Goal: Information Seeking & Learning: Learn about a topic

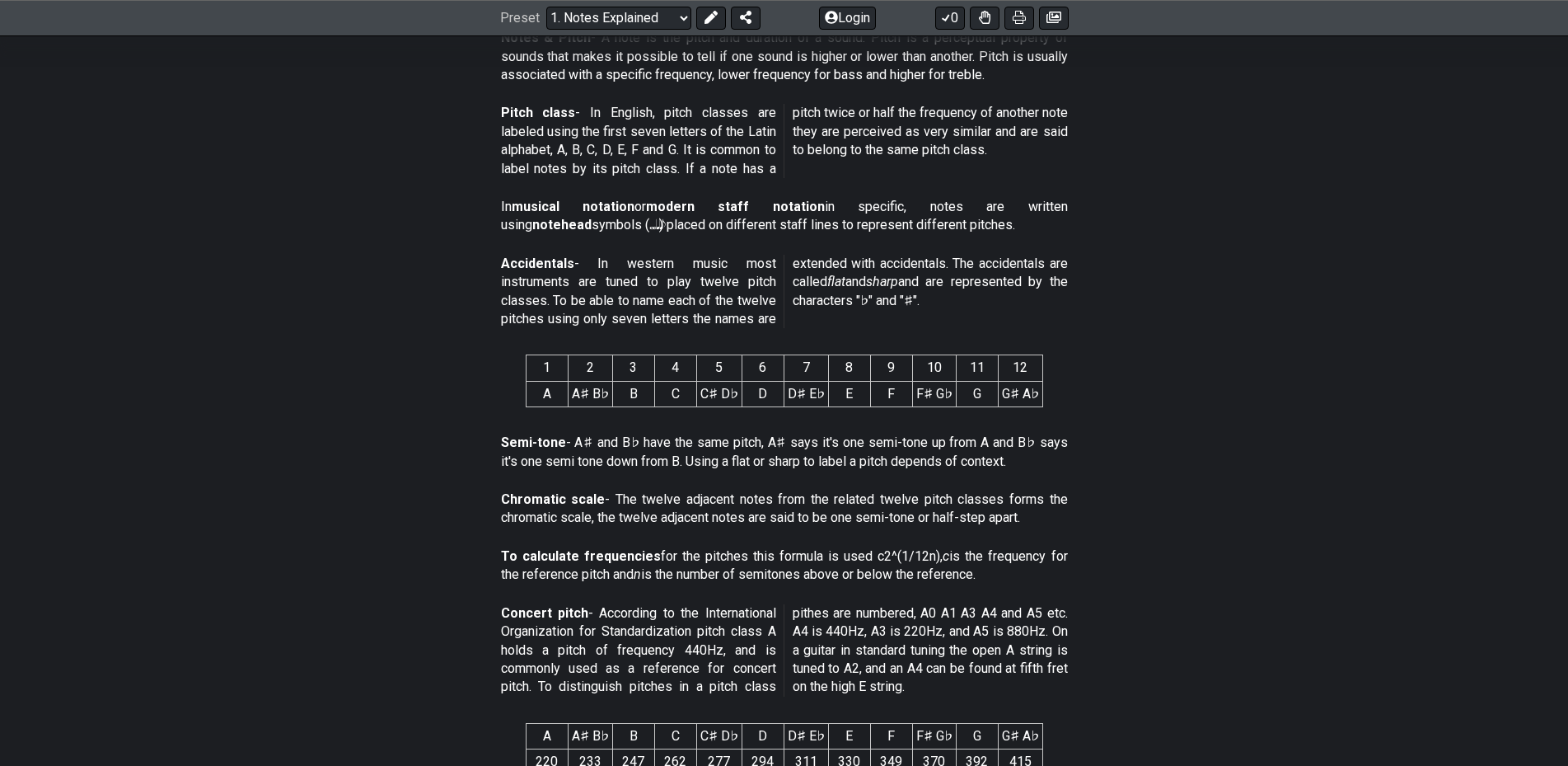
scroll to position [521, 0]
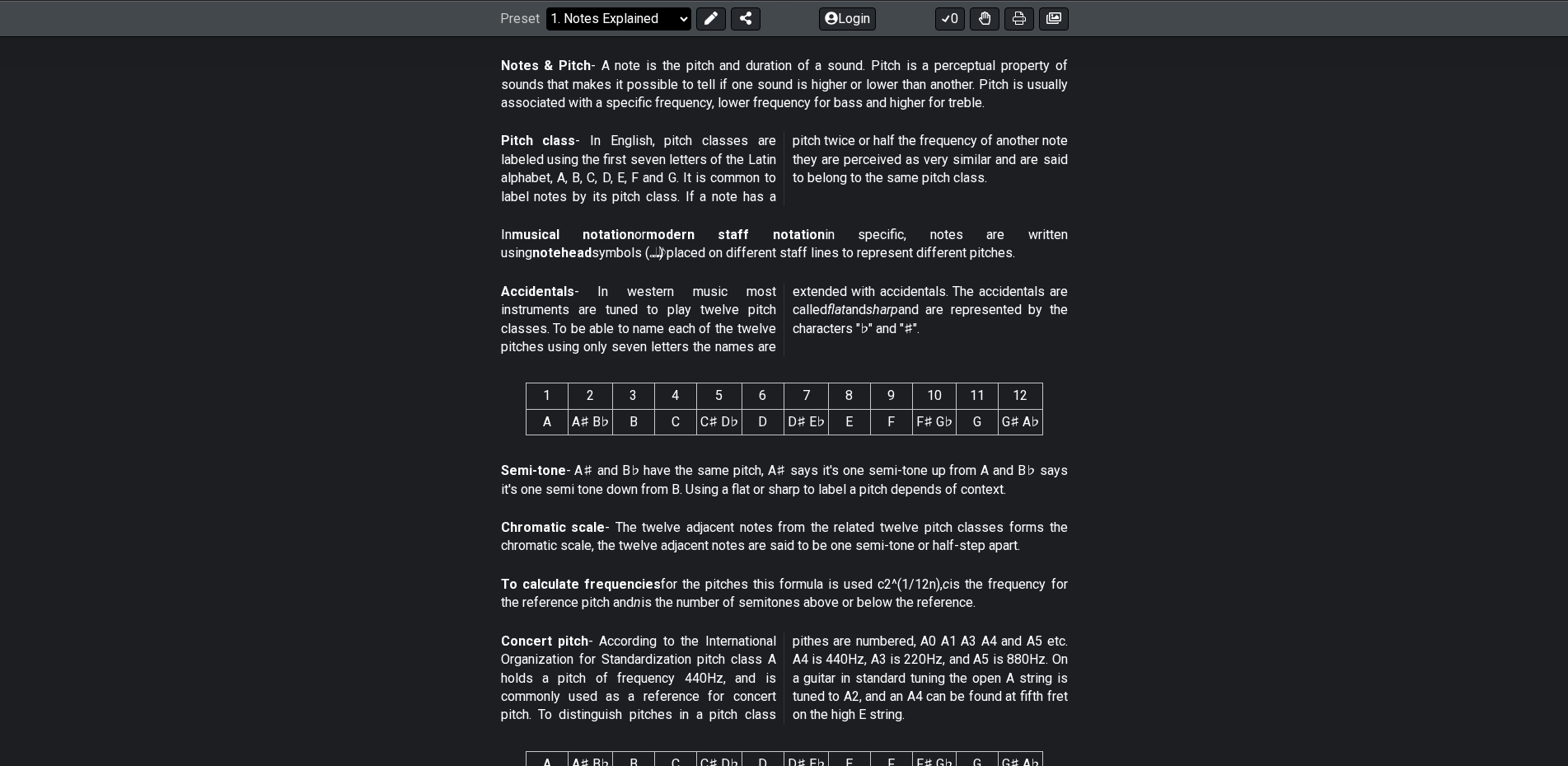
click at [546, 7] on select "Welcome to #fretflip! Initial Preset Custom Preset Minor Pentatonic Major Penta…" at bounding box center [618, 18] width 145 height 23
click option "2. Scale Degrees" at bounding box center [0, 0] width 0 height 0
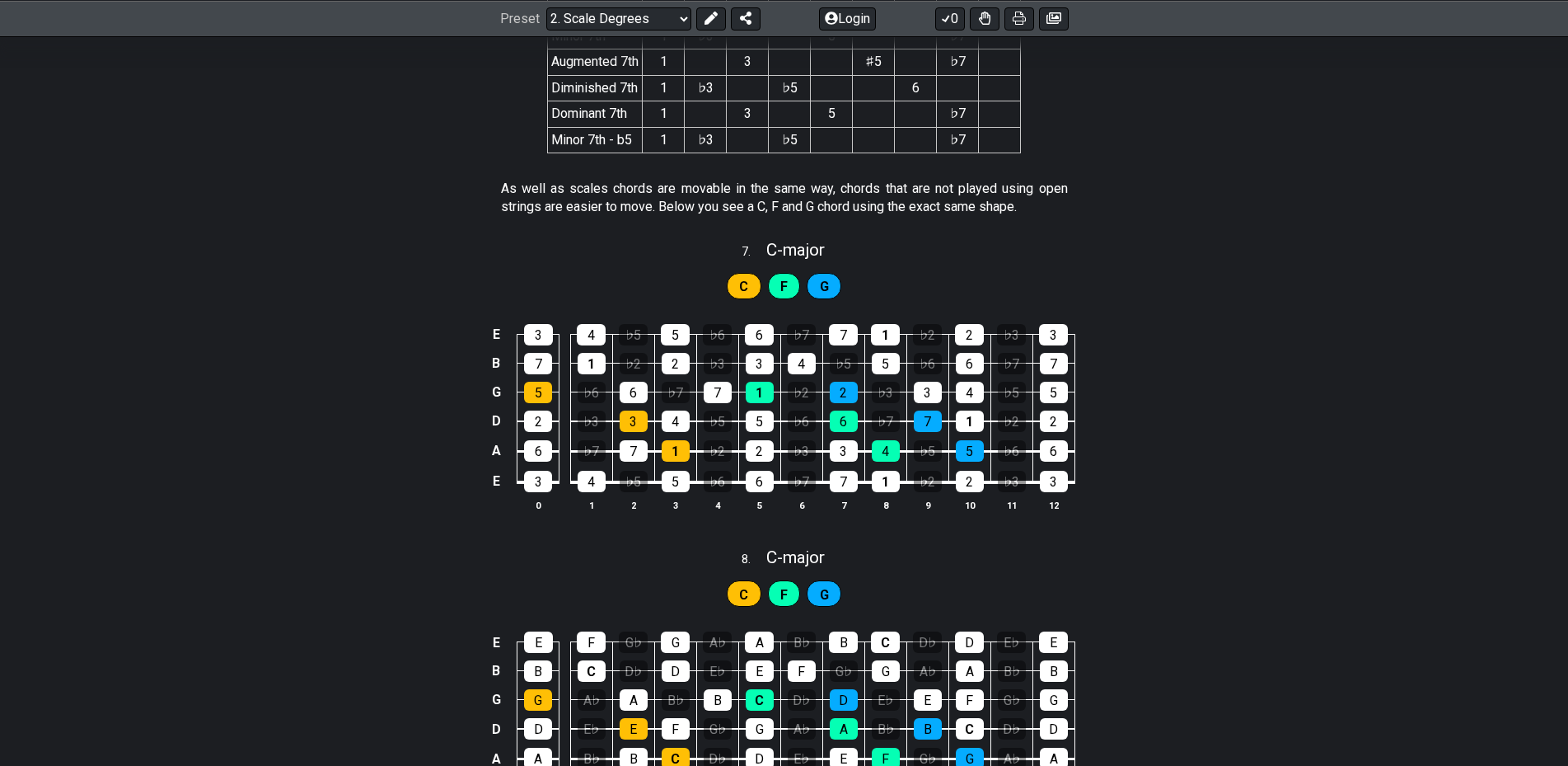
scroll to position [3027, 0]
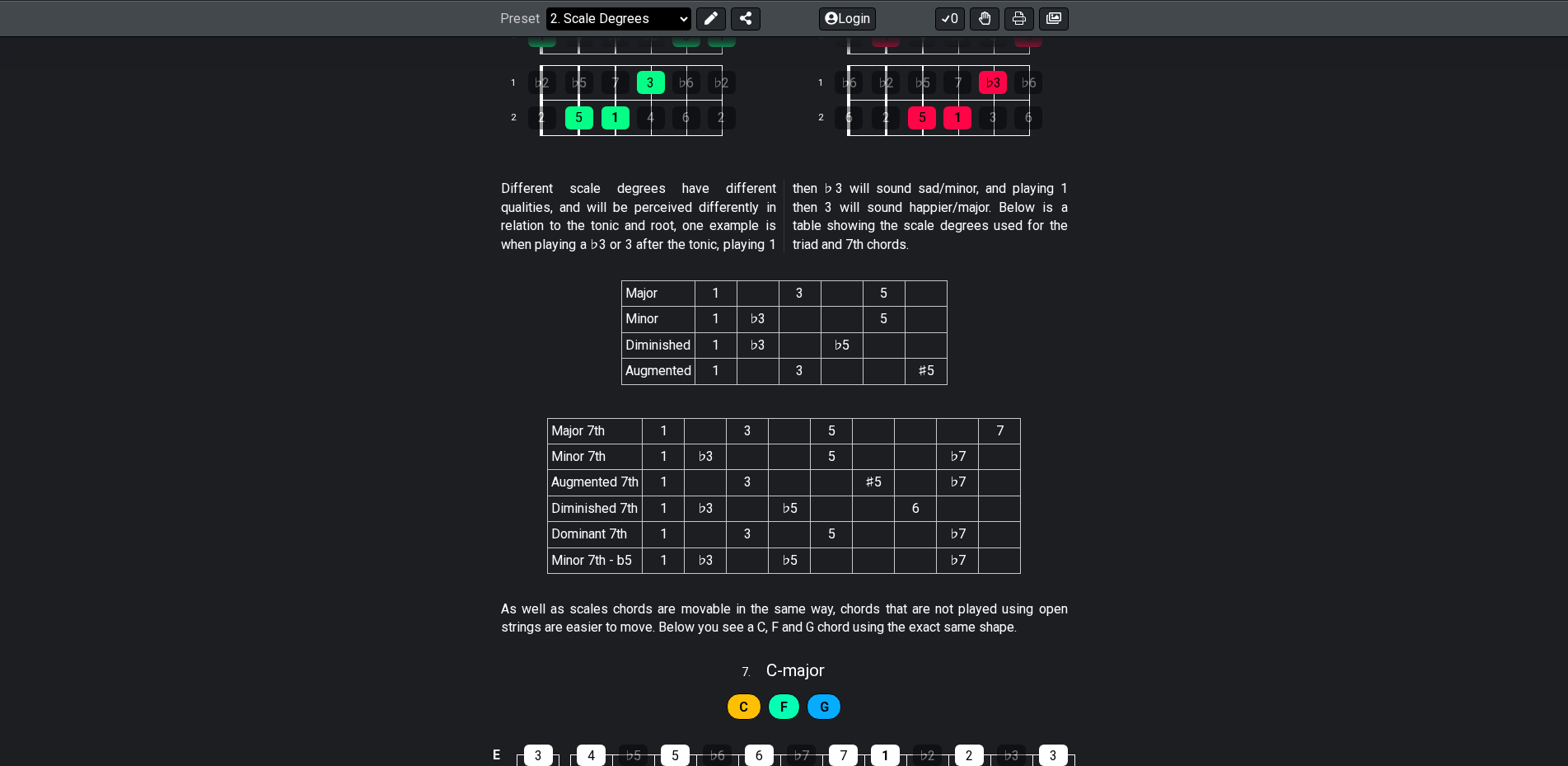
click at [546, 7] on select "Welcome to #fretflip! Initial Preset Custom Preset Minor Pentatonic Major Penta…" at bounding box center [618, 18] width 145 height 23
click option "3. Harmonizing Scales" at bounding box center [0, 0] width 0 height 0
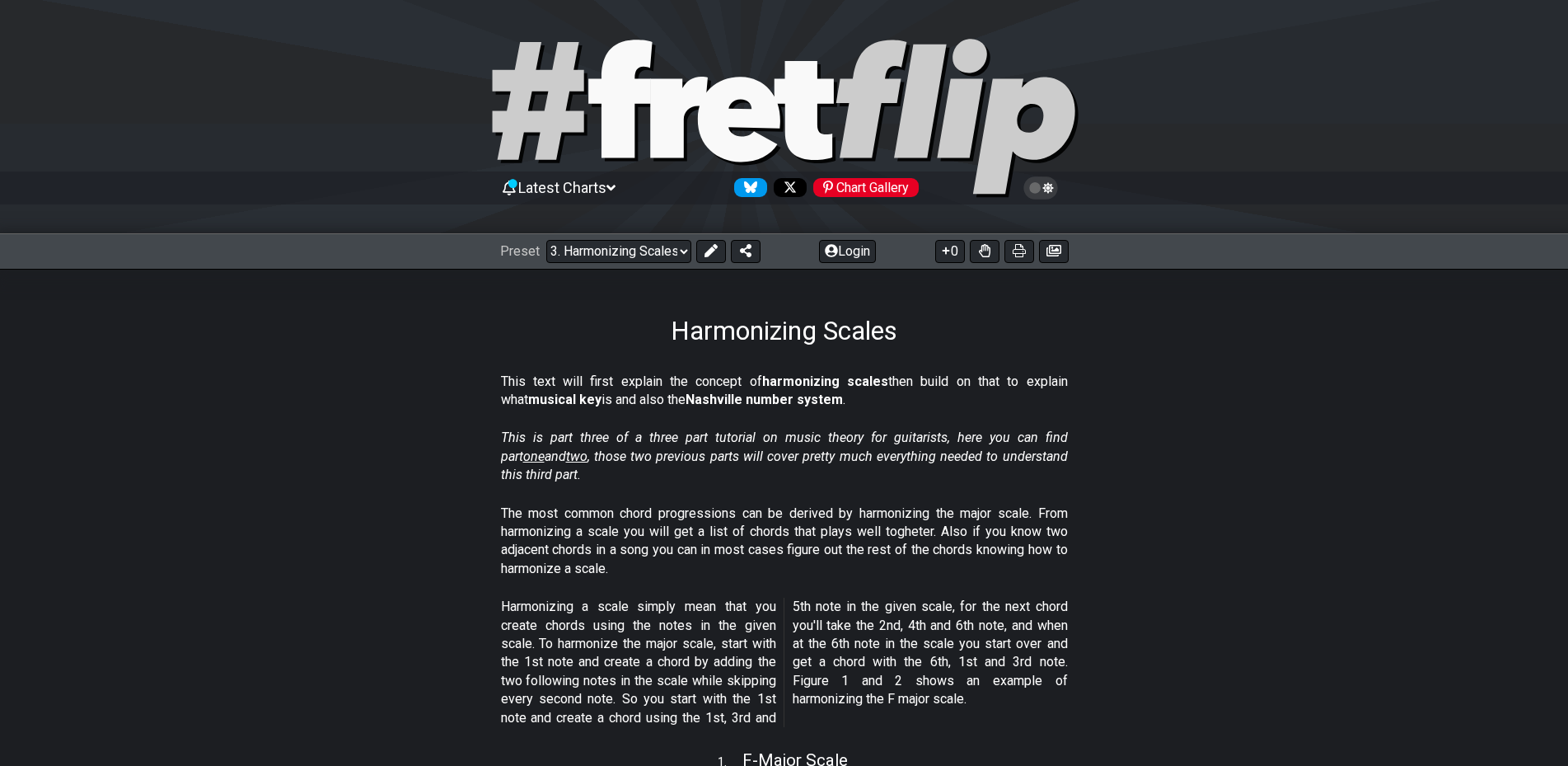
click at [617, 145] on icon at bounding box center [620, 99] width 64 height 118
select select "/welcome"
select select "C"
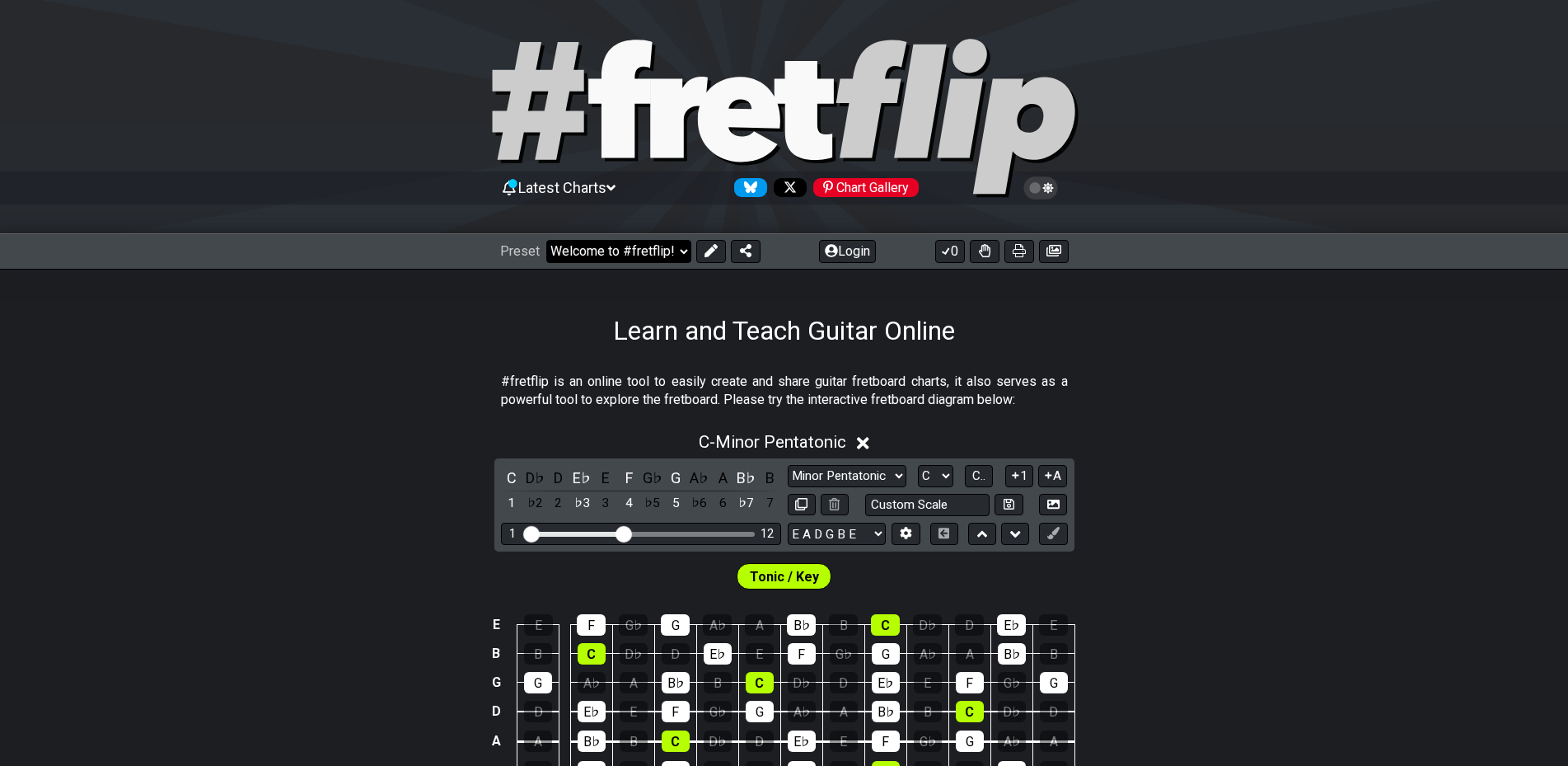
click at [546, 240] on select "Welcome to #fretflip! Initial Preset Custom Preset Minor Pentatonic Major Penta…" at bounding box center [618, 251] width 145 height 23
click option "Major Pentatonic" at bounding box center [0, 0] width 0 height 0
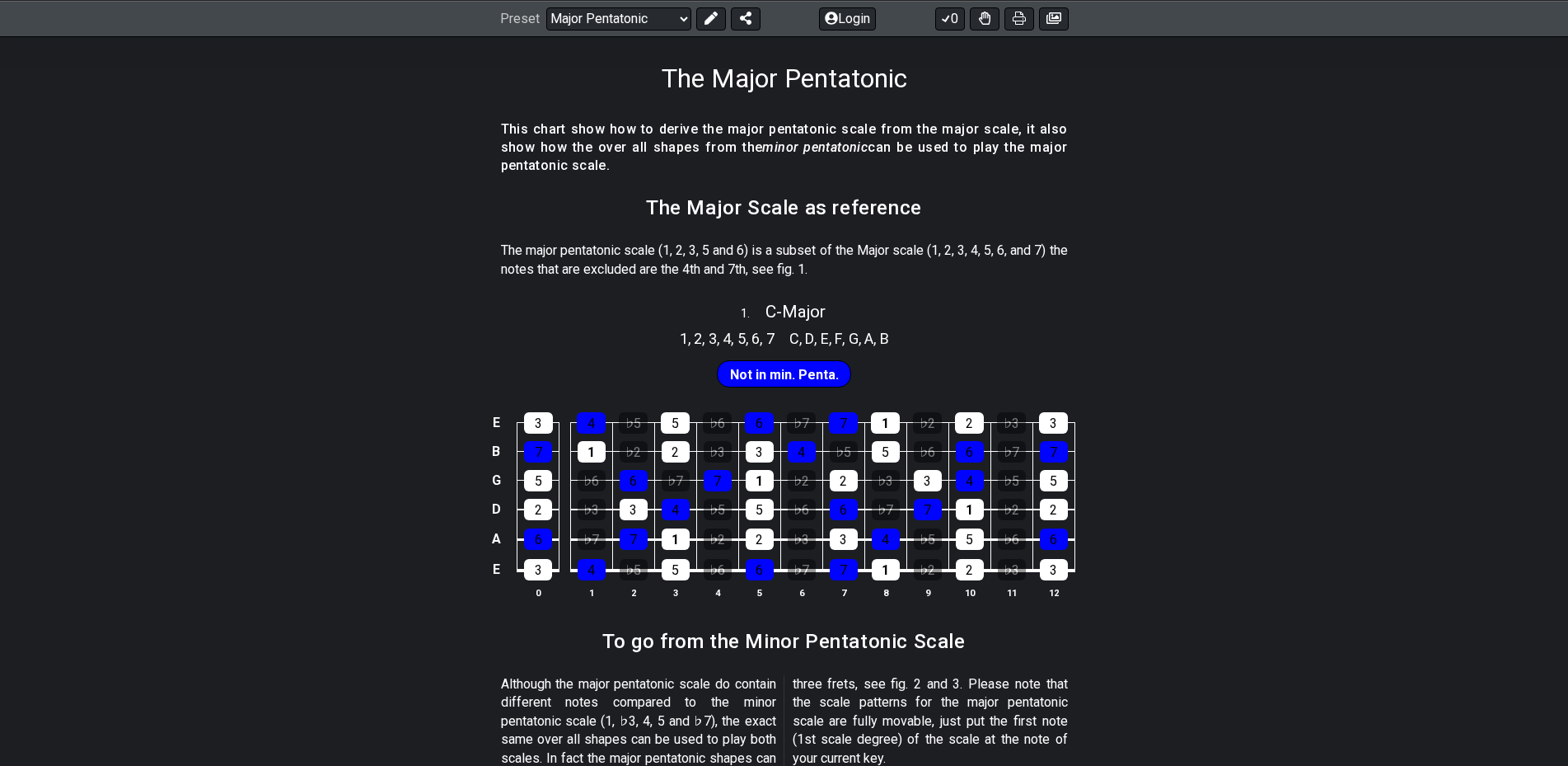
scroll to position [337, 0]
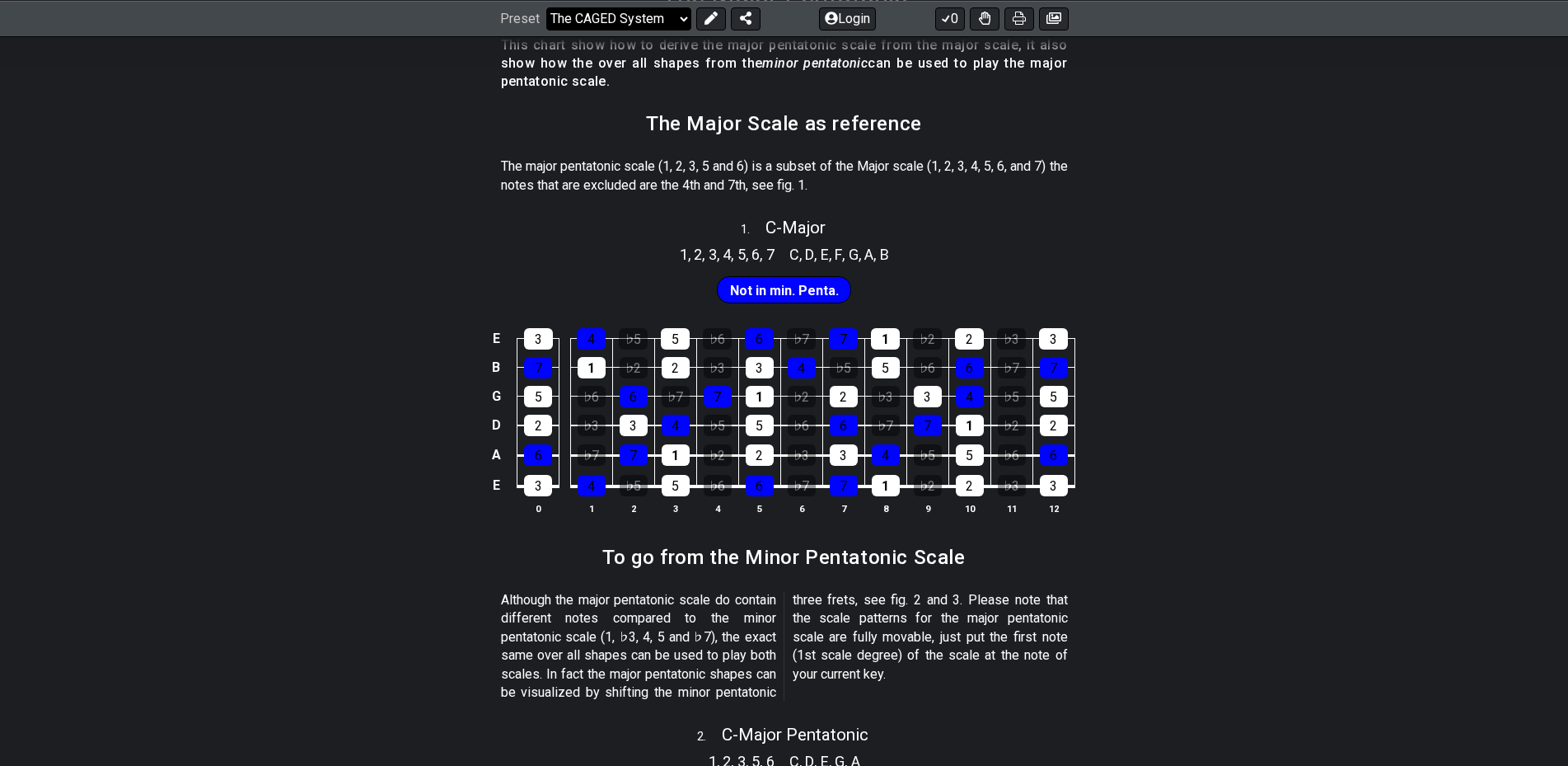
click option "The CAGED System" at bounding box center [0, 0] width 0 height 0
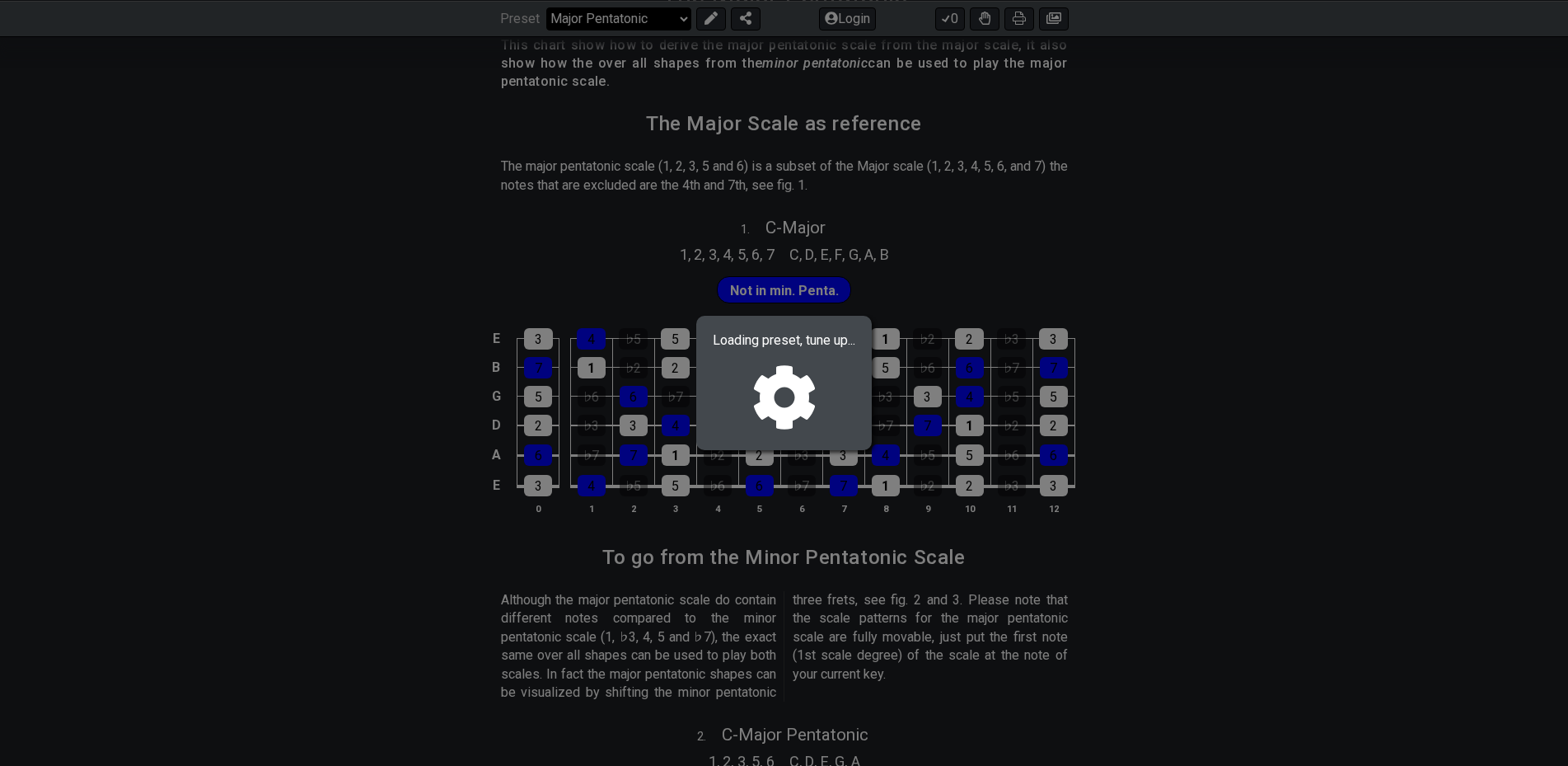
select select "/the-caged-system"
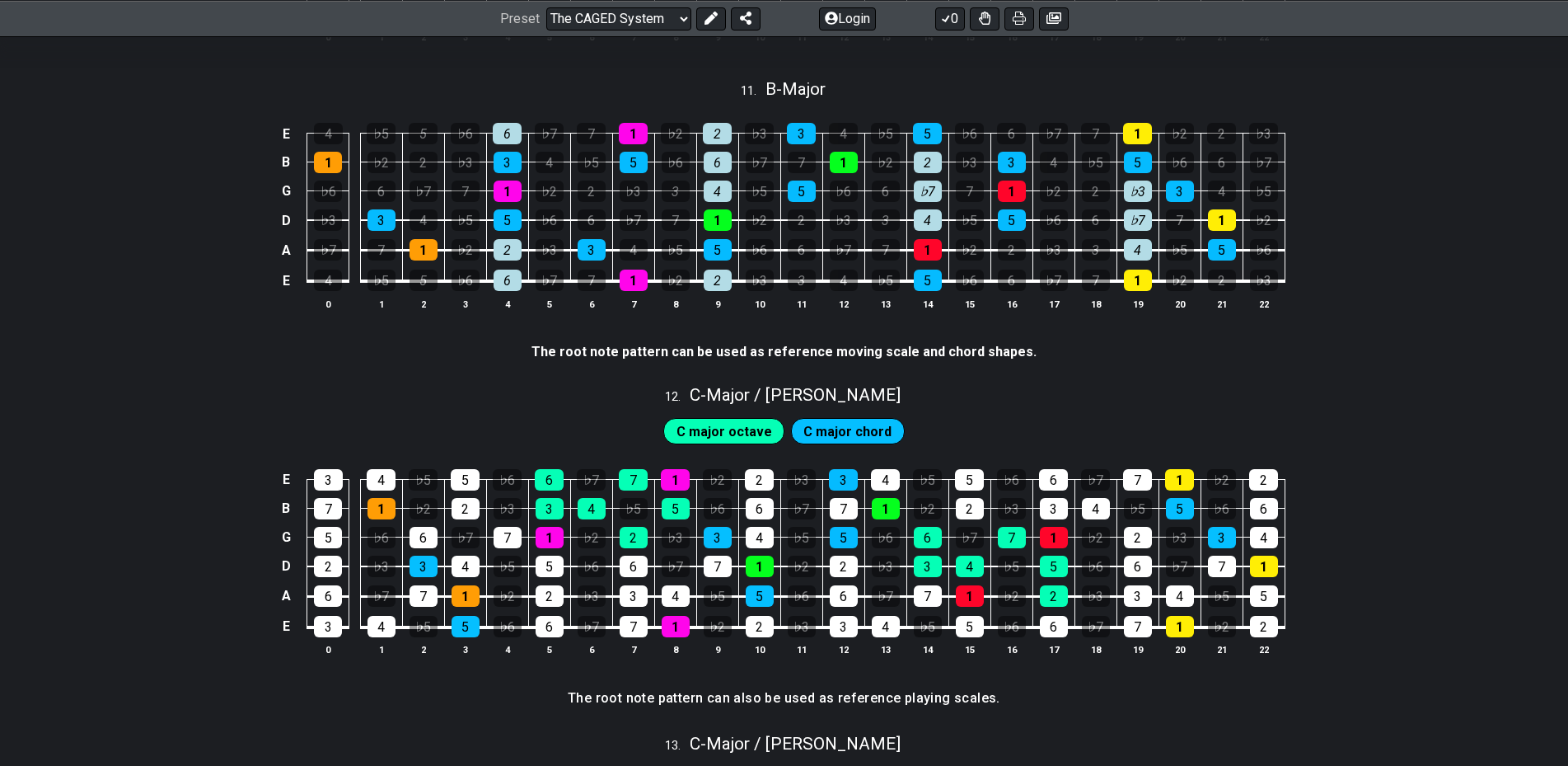
scroll to position [2194, 0]
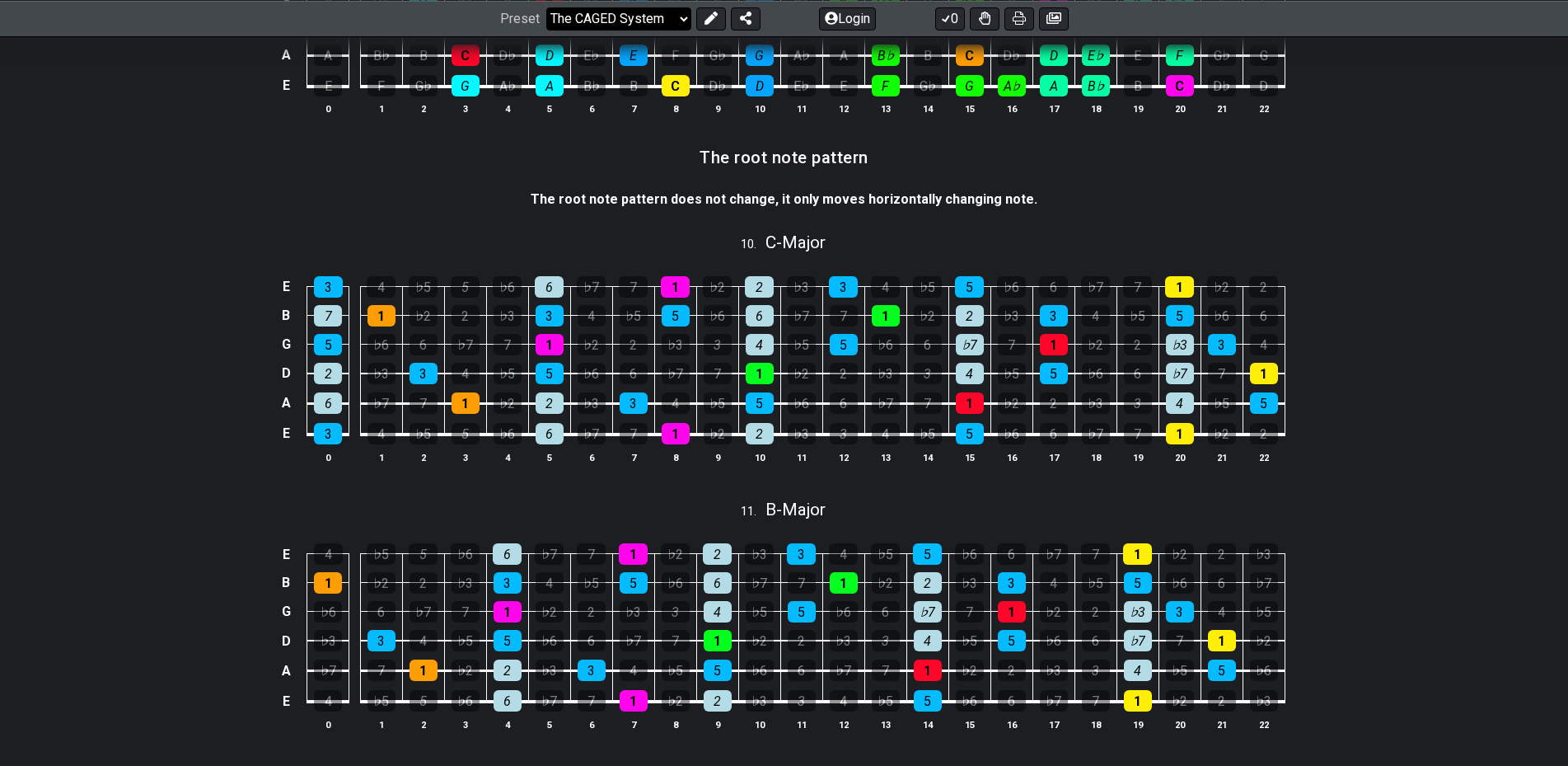
click at [223, 192] on section "The root note pattern does not change, it only moves horizontally changing note." at bounding box center [784, 203] width 1568 height 38
